Goal: Find specific page/section: Find specific page/section

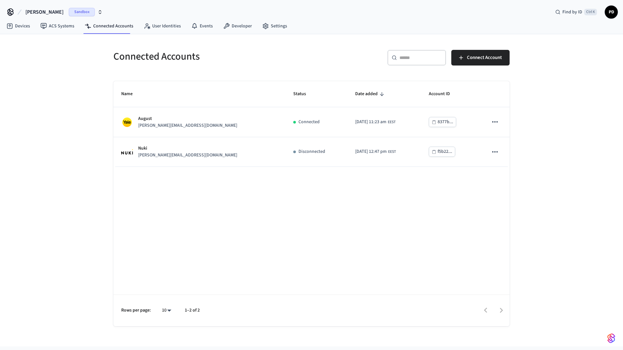
click at [38, 10] on span "[PERSON_NAME]" at bounding box center [44, 12] width 38 height 8
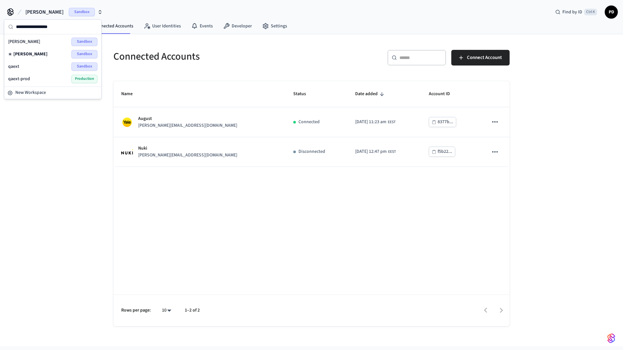
click at [37, 66] on div "qaext Sandbox" at bounding box center [52, 66] width 89 height 8
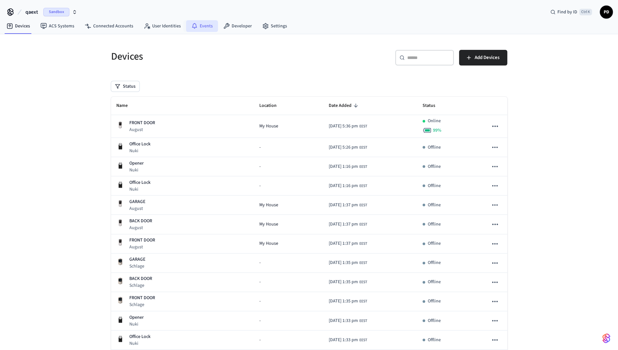
click at [200, 26] on link "Events" at bounding box center [202, 26] width 32 height 12
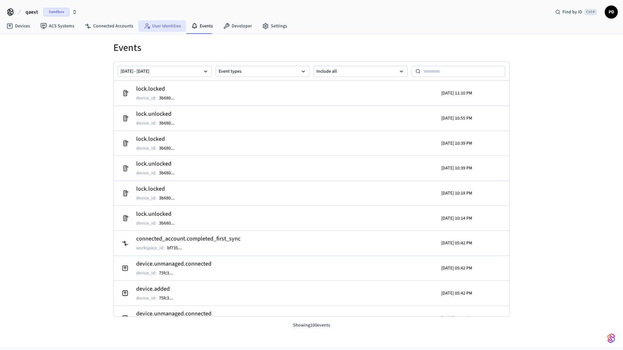
click at [168, 27] on link "User Identities" at bounding box center [162, 26] width 48 height 12
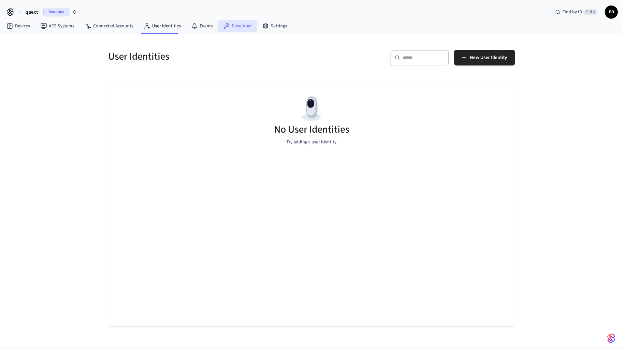
click at [238, 24] on link "Developer" at bounding box center [237, 26] width 39 height 12
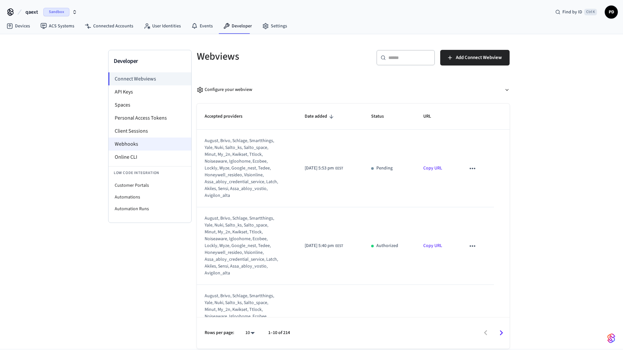
click at [132, 146] on li "Webhooks" at bounding box center [149, 143] width 83 height 13
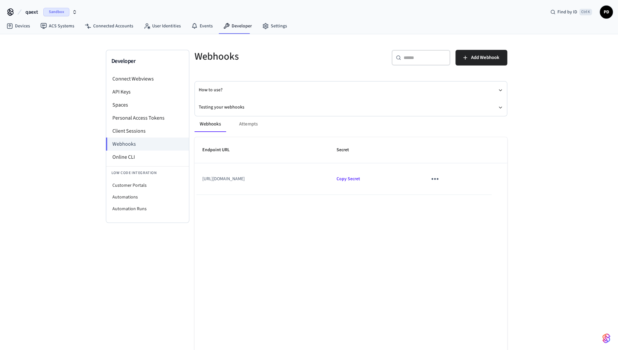
click at [44, 7] on button "qaext Sandbox" at bounding box center [51, 12] width 56 height 14
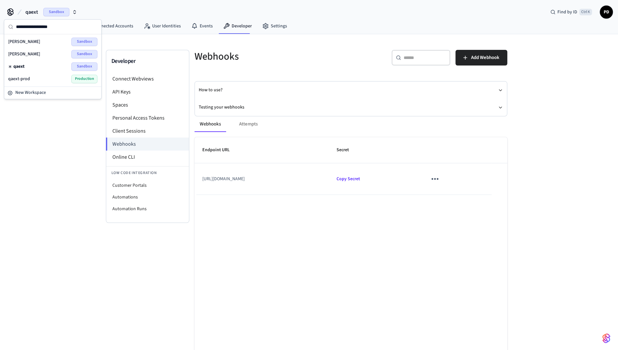
click at [282, 249] on div "Endpoint URL Secret https://qaext-connect.eviivo.com/seam/notifications Copy Se…" at bounding box center [350, 259] width 313 height 245
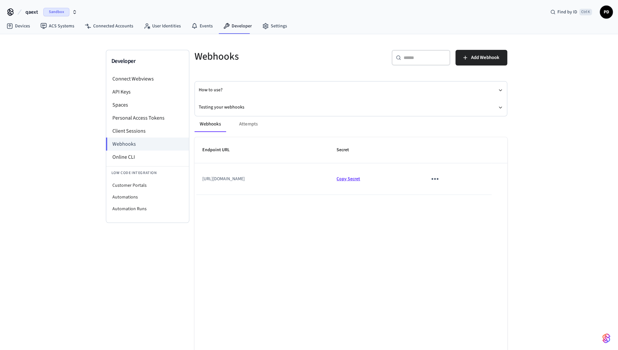
click at [360, 180] on span "Copy Secret" at bounding box center [347, 179] width 23 height 7
click at [47, 12] on span "Sandbox" at bounding box center [56, 12] width 26 height 8
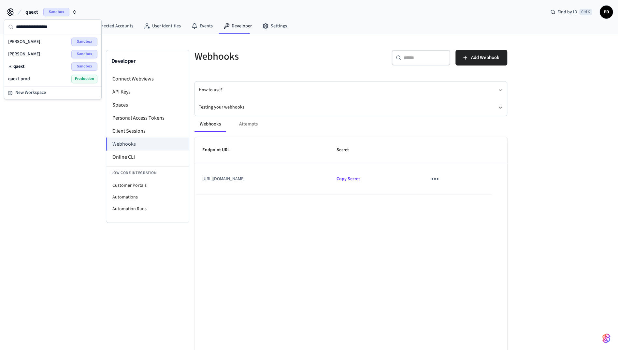
click at [59, 192] on div "Developer Connect Webviews API Keys Spaces Personal Access Tokens Client Sessio…" at bounding box center [309, 193] width 618 height 319
